Goal: Task Accomplishment & Management: Manage account settings

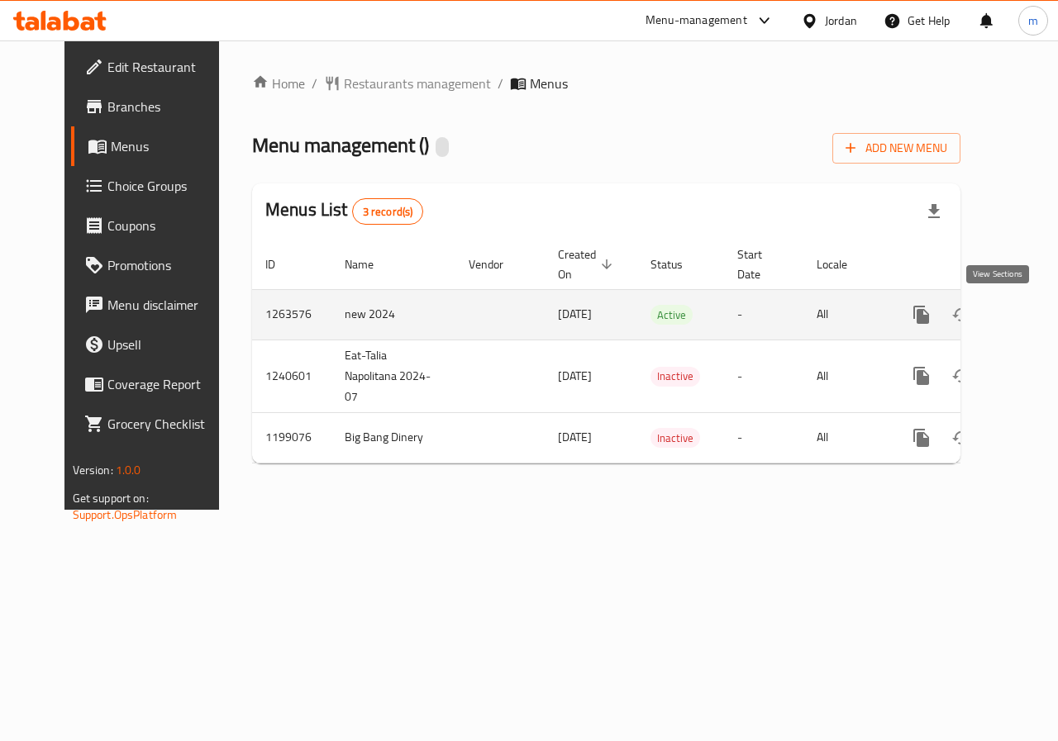
click at [1033, 321] on icon "enhanced table" at bounding box center [1040, 314] width 15 height 15
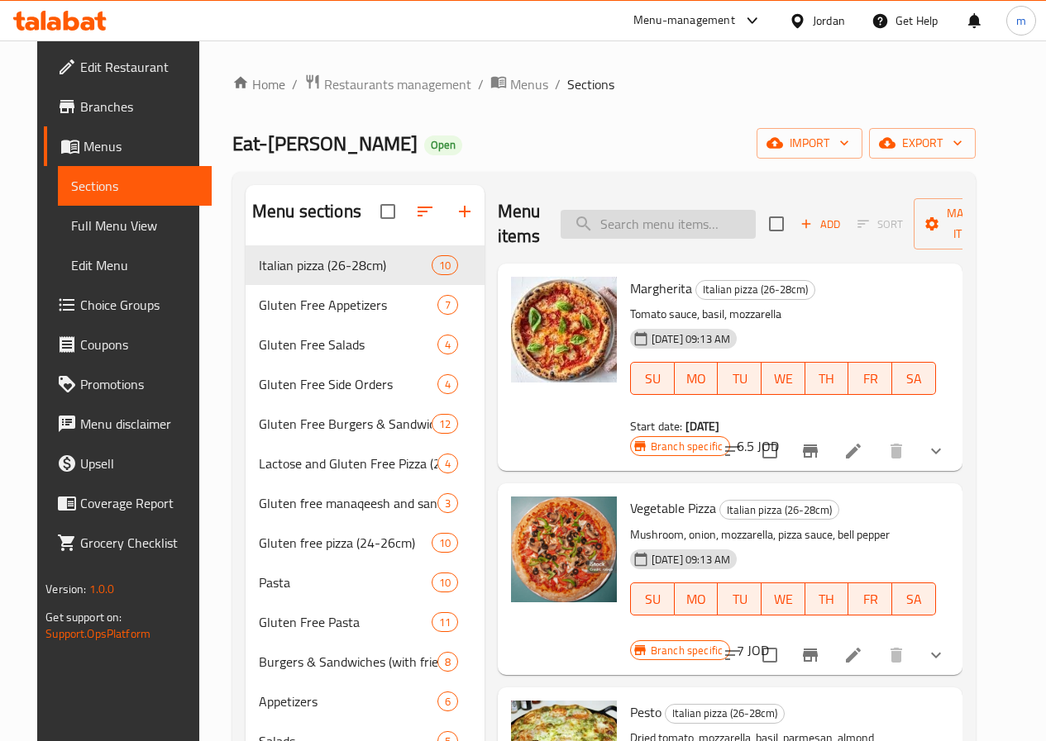
click at [591, 235] on input "search" at bounding box center [657, 224] width 195 height 29
paste input "Margherita"
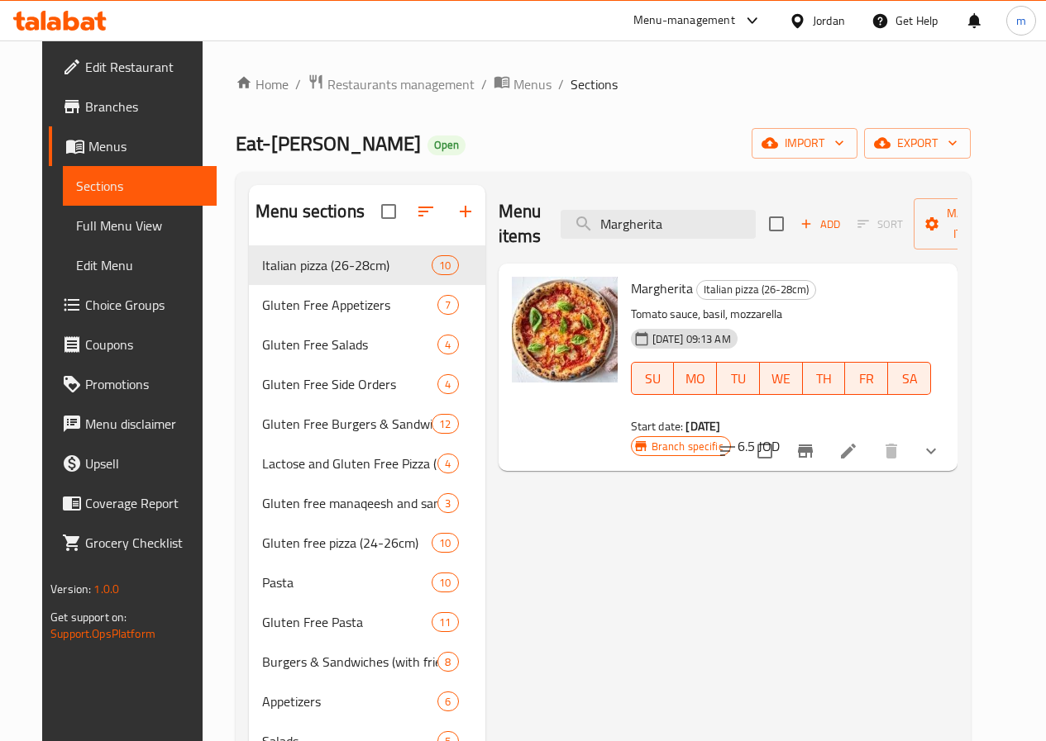
type input "Margherita"
click at [855, 444] on icon at bounding box center [848, 451] width 15 height 15
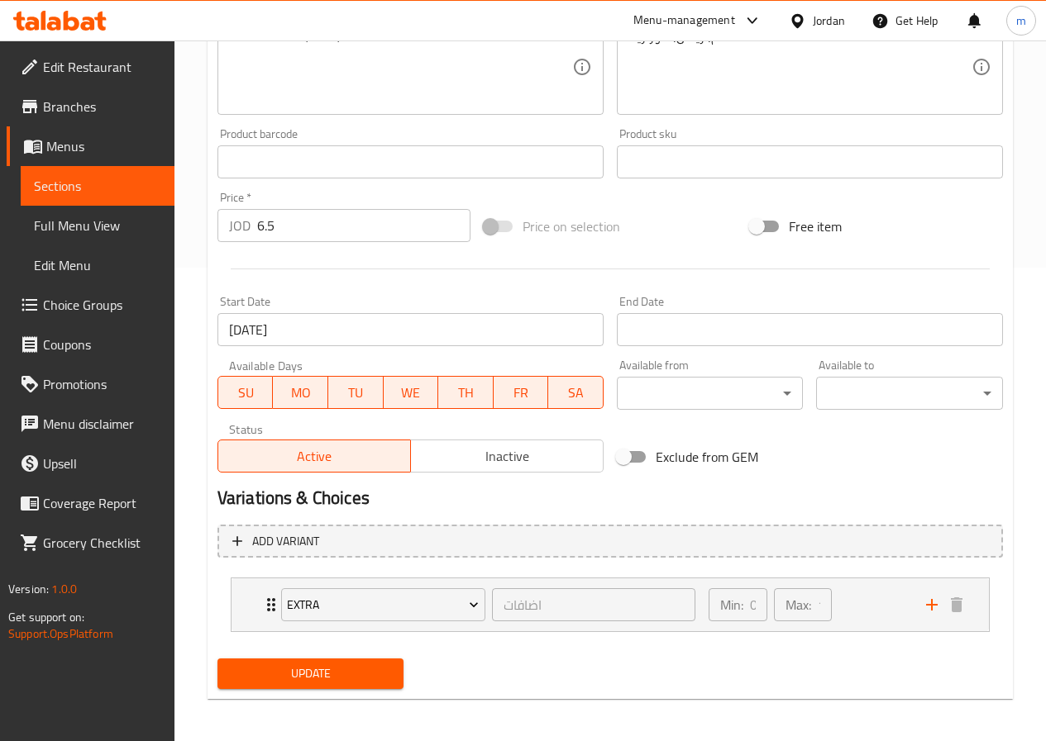
scroll to position [478, 0]
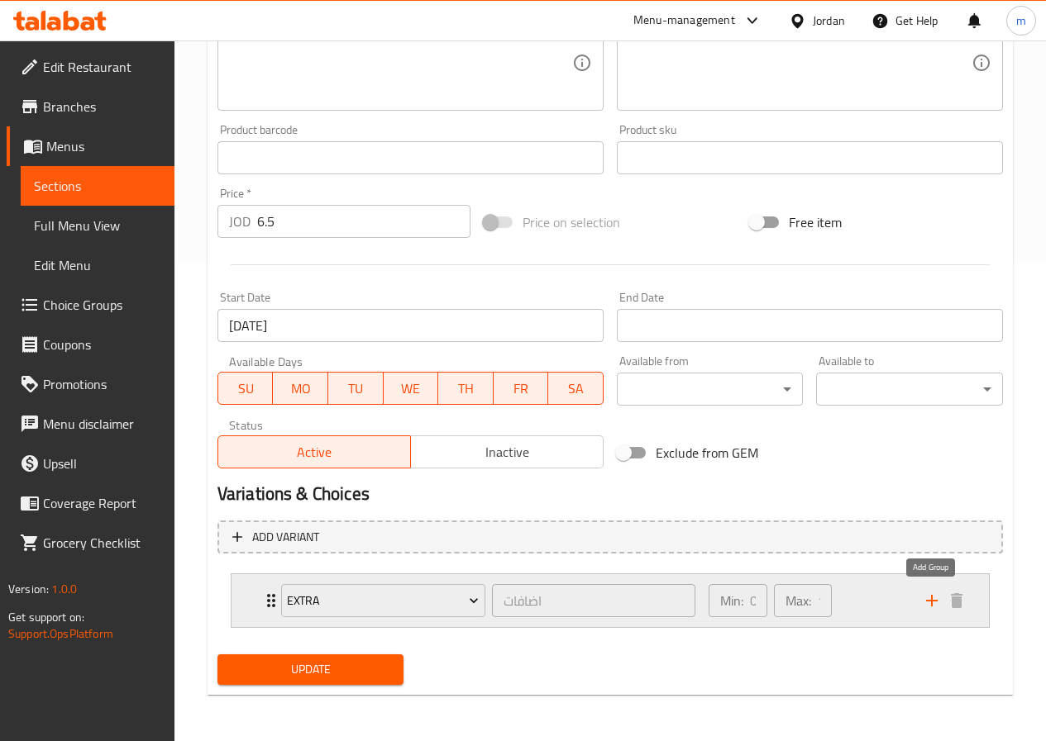
click at [936, 603] on icon "add" at bounding box center [932, 601] width 20 height 20
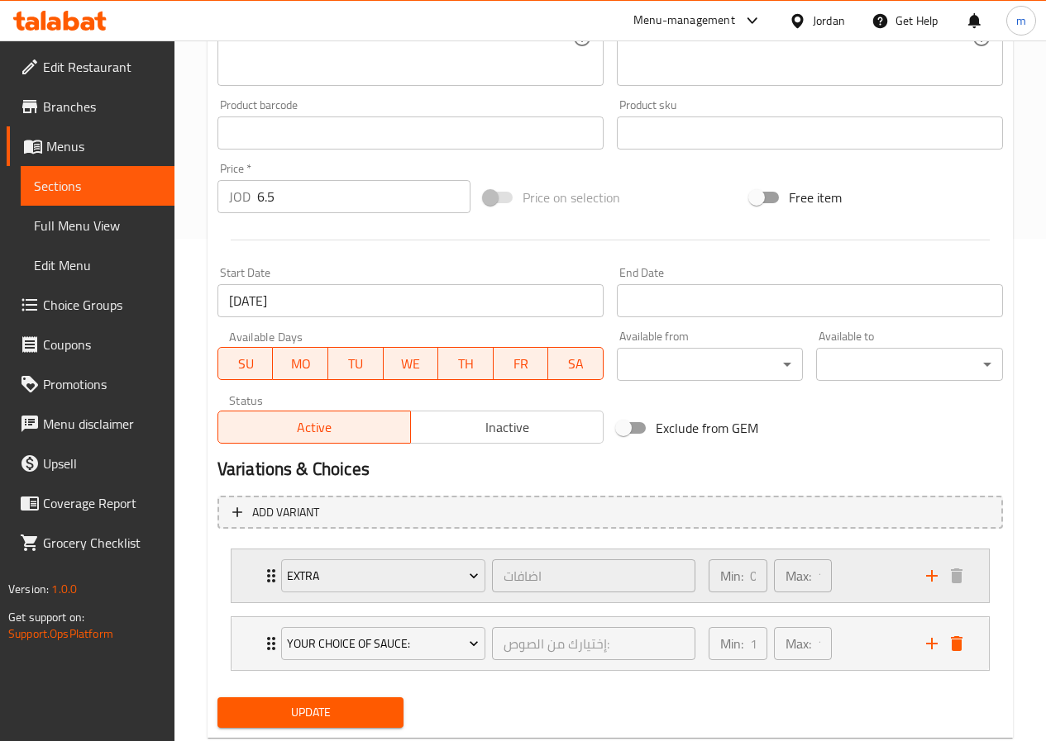
scroll to position [546, 0]
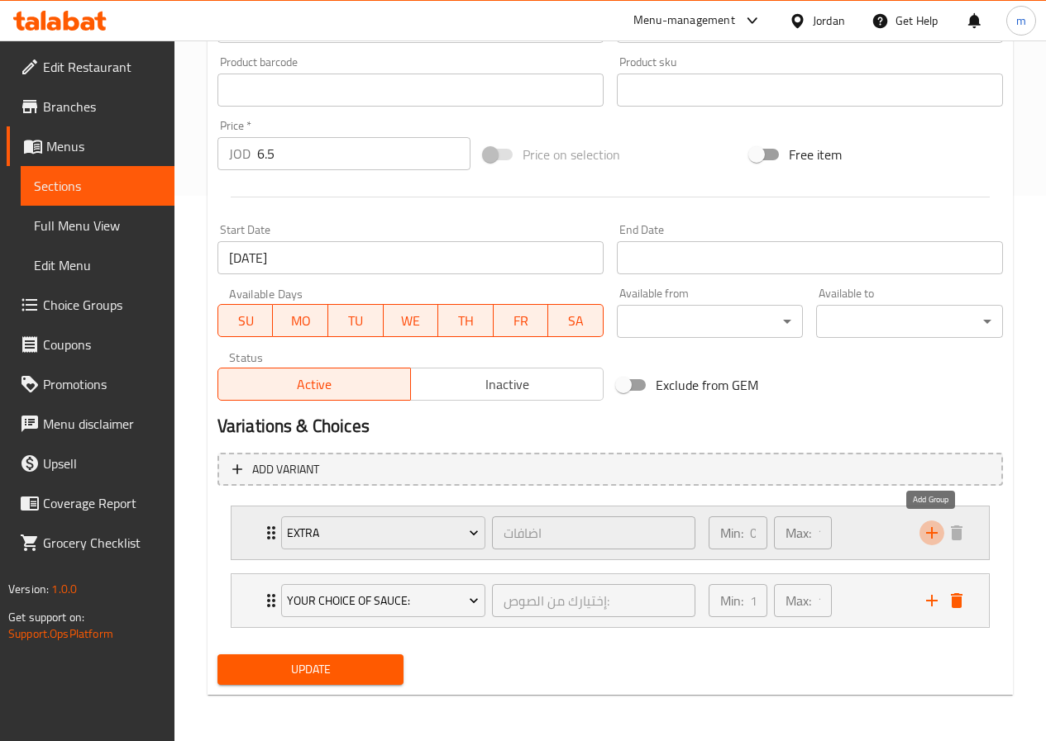
click at [934, 536] on icon "add" at bounding box center [932, 533] width 20 height 20
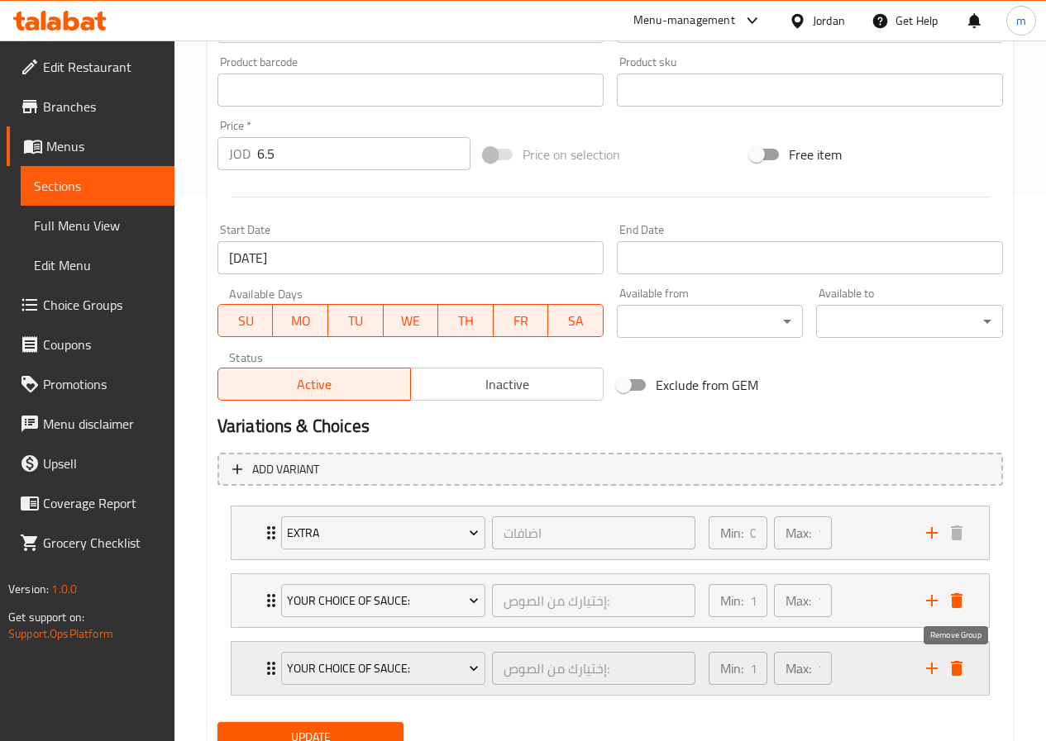
click at [966, 664] on button "delete" at bounding box center [956, 668] width 25 height 25
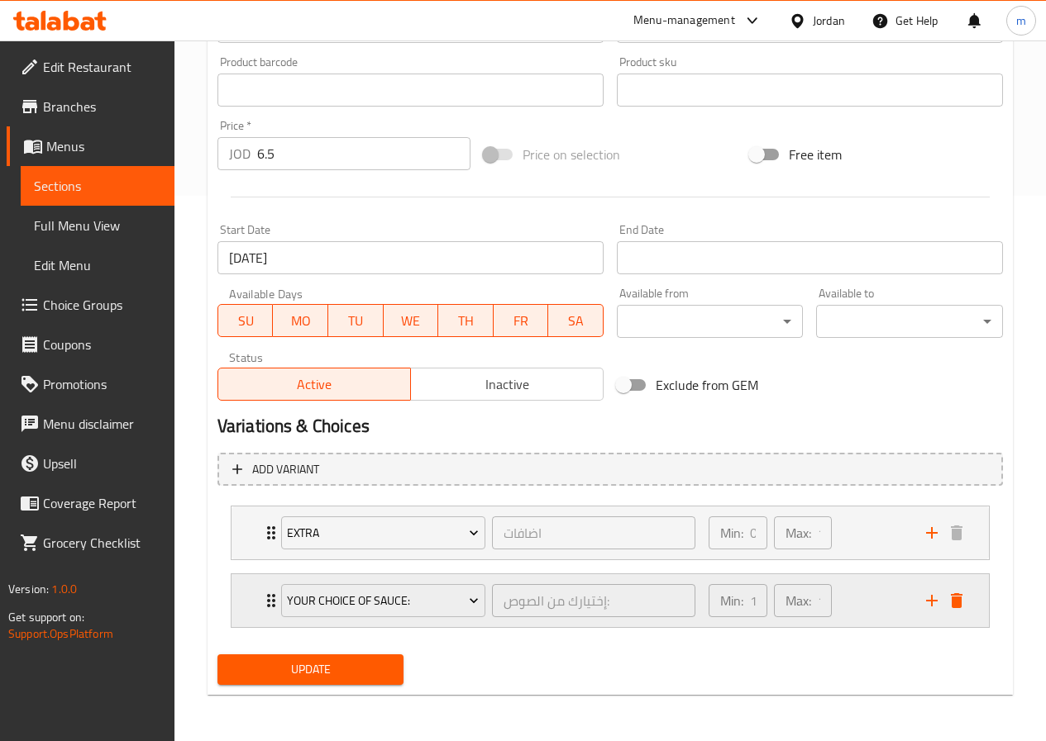
click at [961, 601] on icon "delete" at bounding box center [956, 601] width 20 height 20
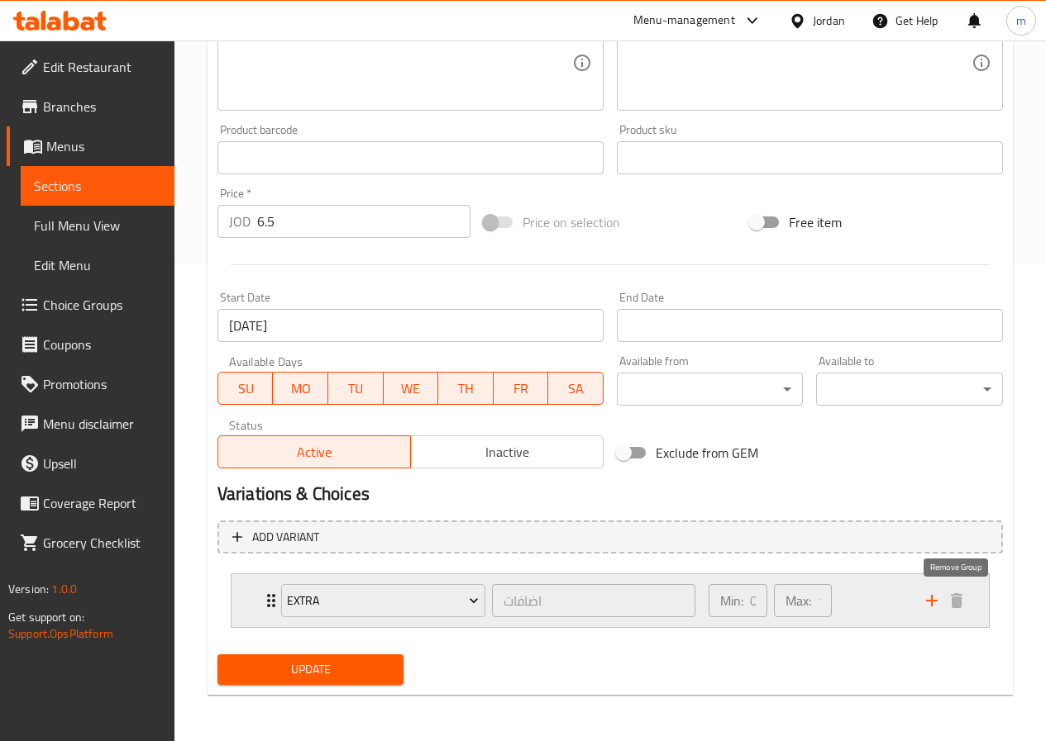
scroll to position [478, 0]
click at [811, 603] on p "Max:" at bounding box center [798, 601] width 26 height 20
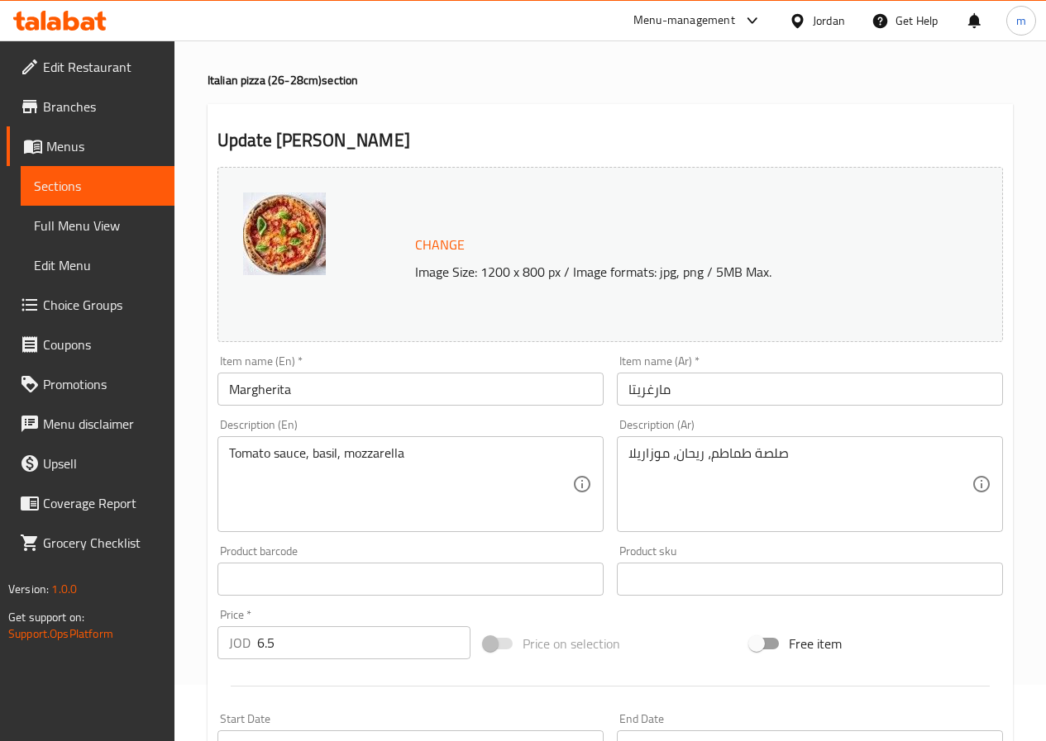
scroll to position [0, 0]
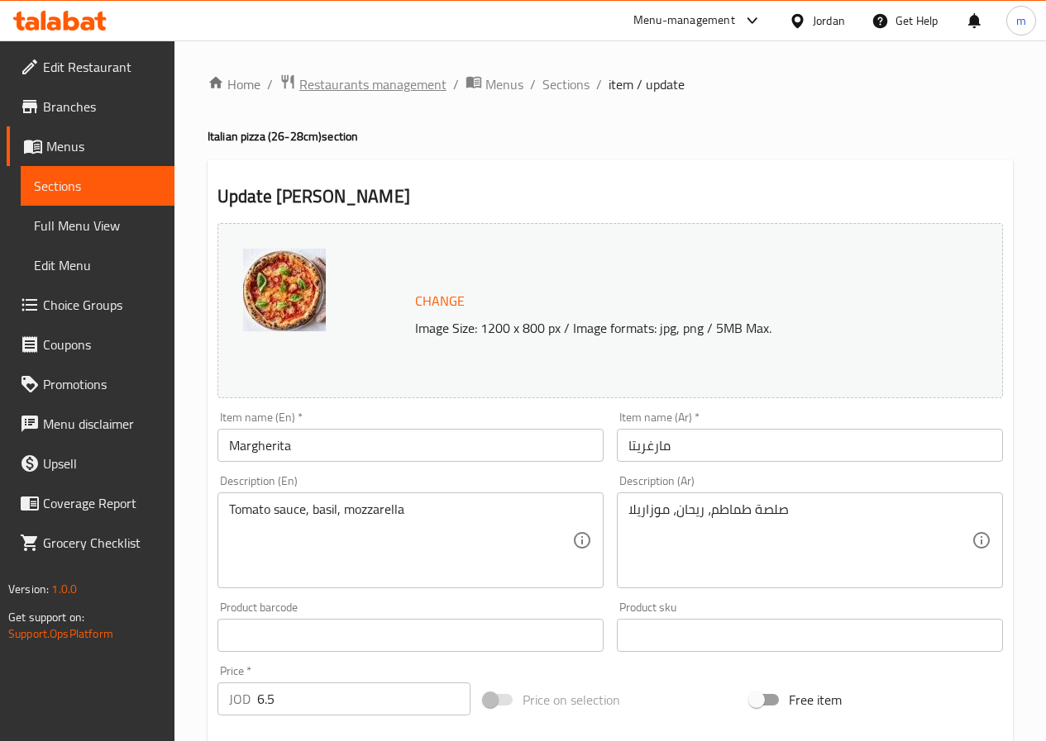
click at [348, 82] on span "Restaurants management" at bounding box center [372, 84] width 147 height 20
